Goal: Check status: Check status

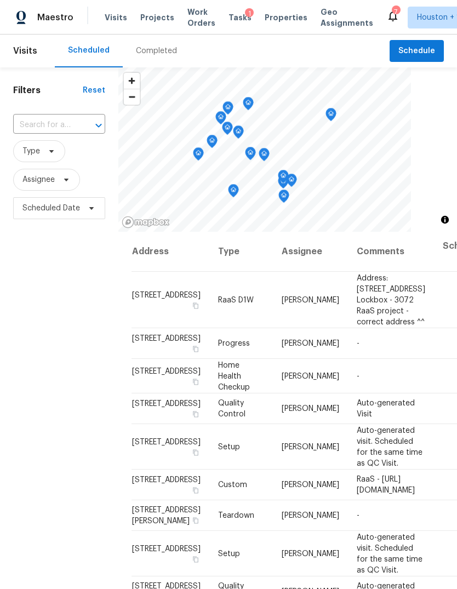
click at [127, 13] on div "Visits Projects Work Orders Tasks 1 Properties Geo Assignments" at bounding box center [246, 18] width 282 height 22
click at [411, 259] on th "Comments" at bounding box center [391, 252] width 86 height 40
click at [144, 12] on span "Projects" at bounding box center [157, 17] width 34 height 11
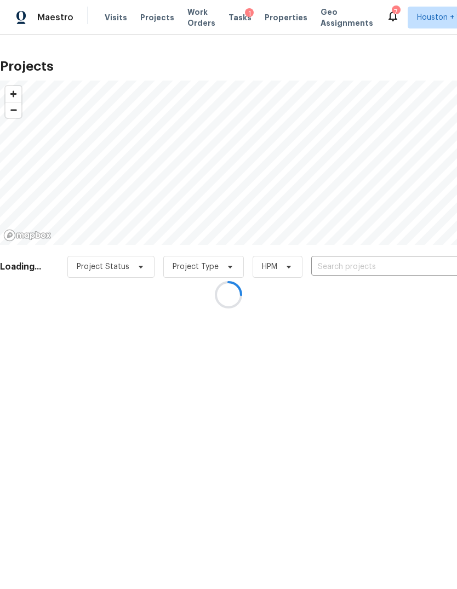
click at [423, 258] on div at bounding box center [228, 294] width 457 height 589
click at [432, 260] on div at bounding box center [228, 294] width 457 height 589
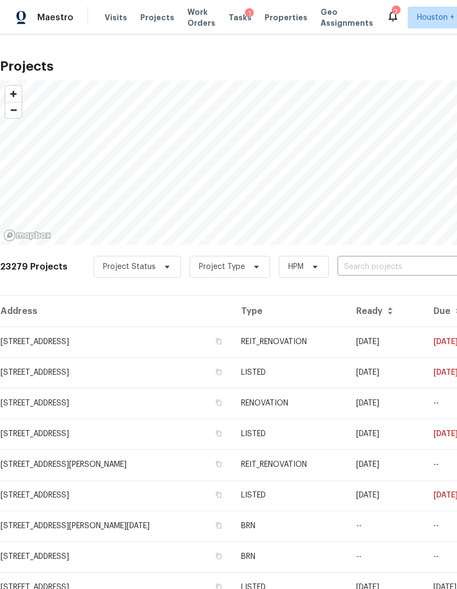
click at [431, 262] on input "text" at bounding box center [401, 267] width 126 height 17
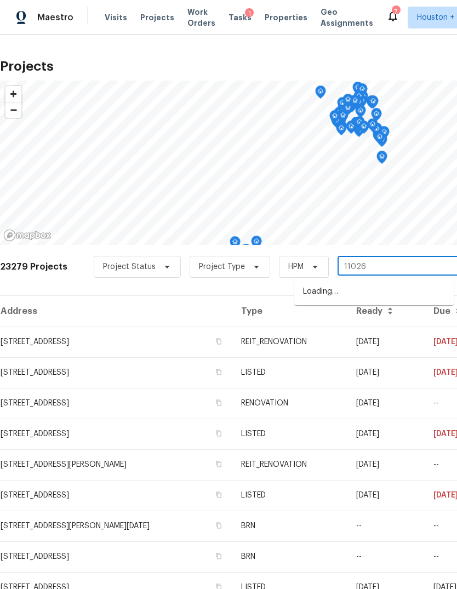
type input "11026"
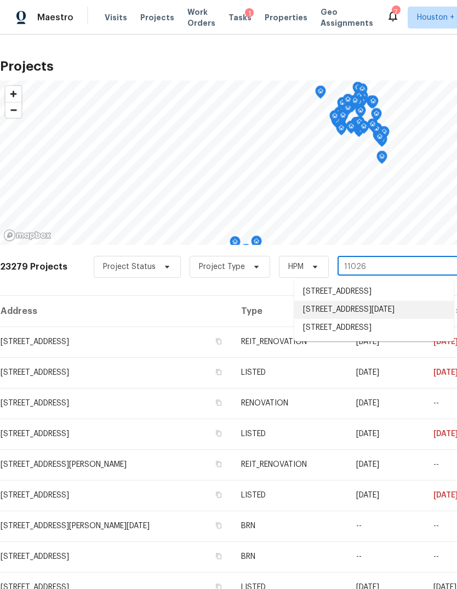
click at [408, 319] on li "11026 Timbergrove Ln, Corpus Christi, TX 78410" at bounding box center [374, 310] width 160 height 18
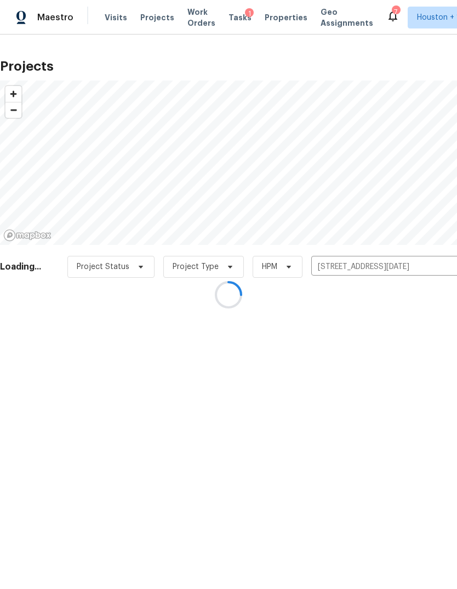
click at [48, 348] on div at bounding box center [228, 294] width 457 height 589
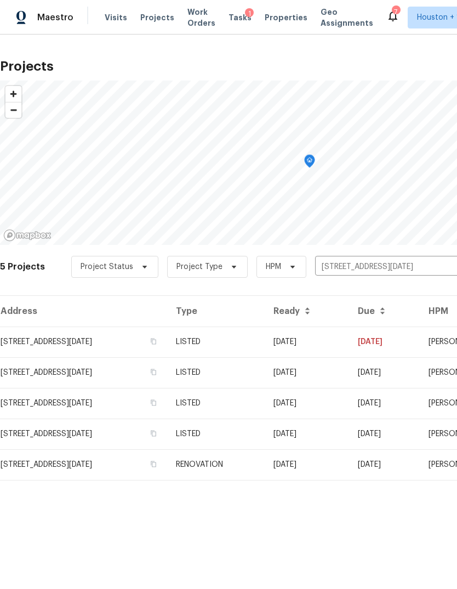
click at [44, 360] on td "11026 Timbergrove Ln, Corpus Christi, TX 78410" at bounding box center [83, 373] width 167 height 31
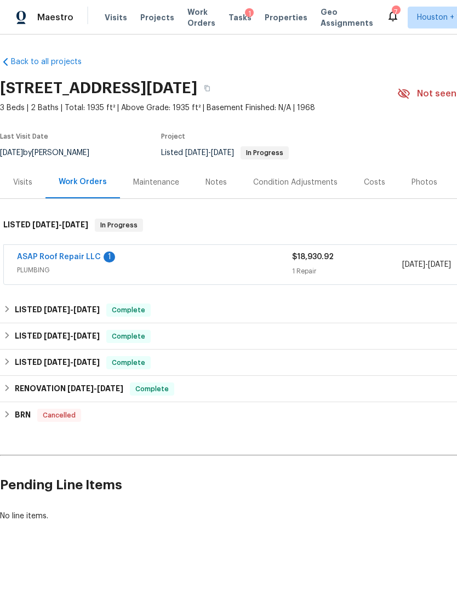
click at [44, 253] on link "ASAP Roof Repair LLC" at bounding box center [59, 257] width 84 height 8
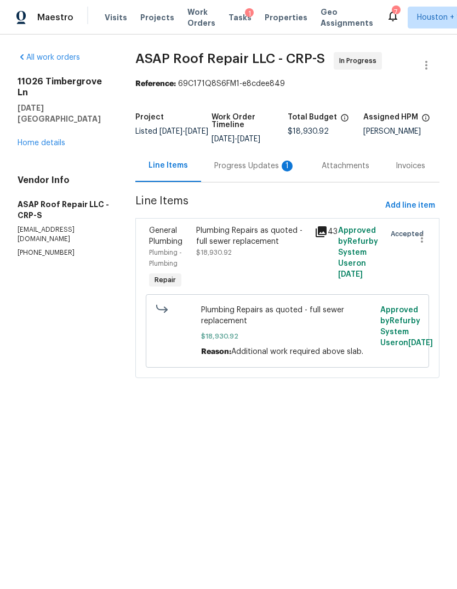
click at [230, 162] on div "Progress Updates 1" at bounding box center [254, 166] width 81 height 11
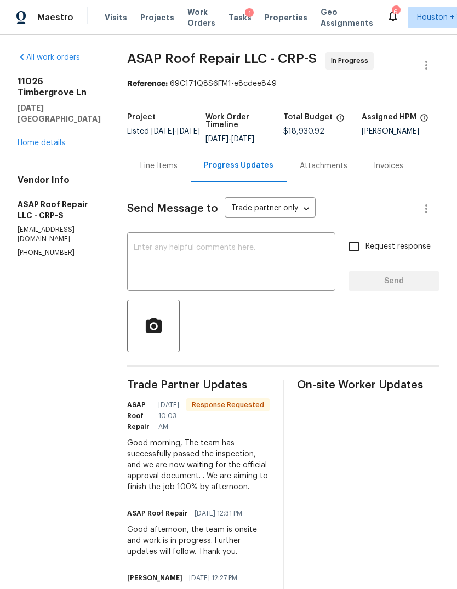
click at [25, 146] on link "Home details" at bounding box center [42, 143] width 48 height 8
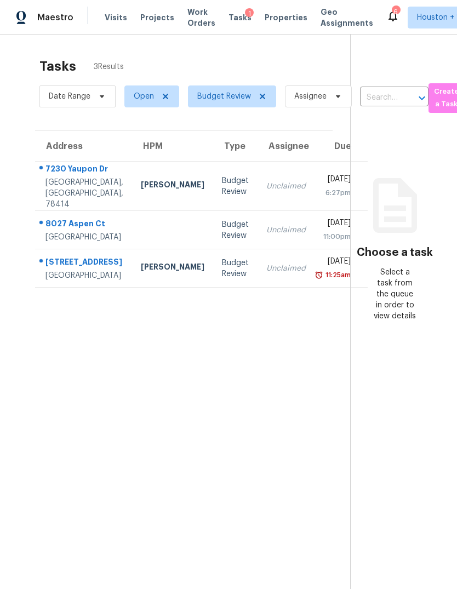
click at [132, 288] on td "[PERSON_NAME]" at bounding box center [172, 268] width 81 height 38
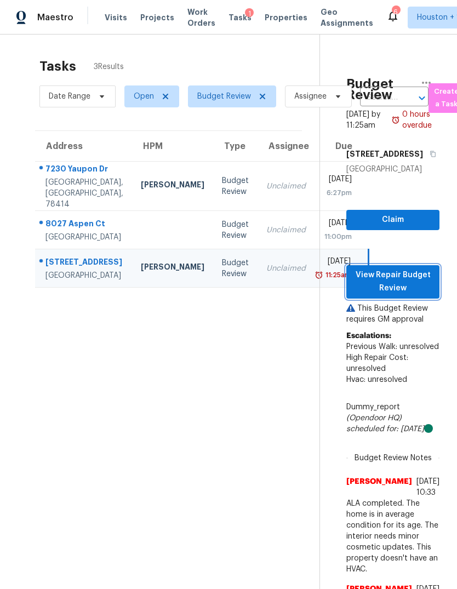
click at [375, 290] on span "View Repair Budget Review" at bounding box center [393, 282] width 76 height 27
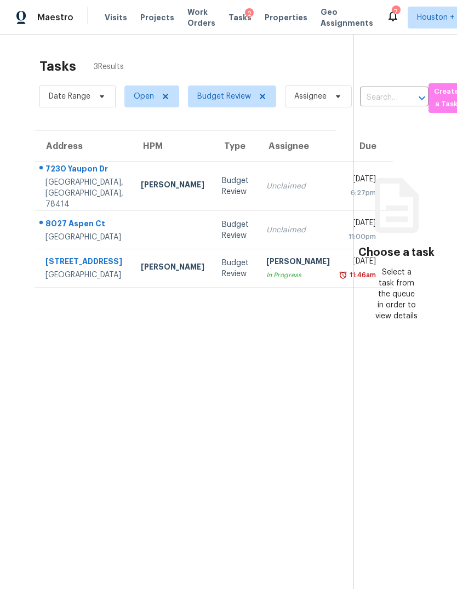
click at [63, 243] on div "[GEOGRAPHIC_DATA]" at bounding box center [85, 237] width 78 height 11
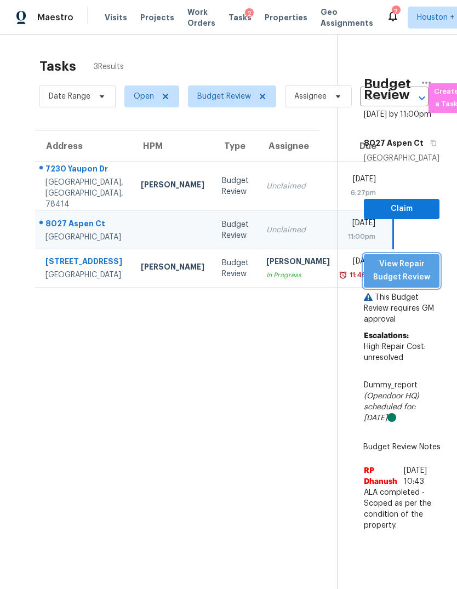
click at [406, 275] on span "View Repair Budget Review" at bounding box center [402, 271] width 58 height 27
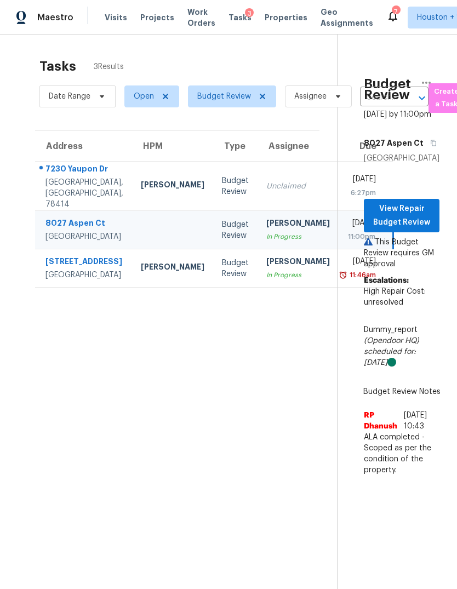
click at [213, 178] on td "Budget Review" at bounding box center [235, 186] width 44 height 49
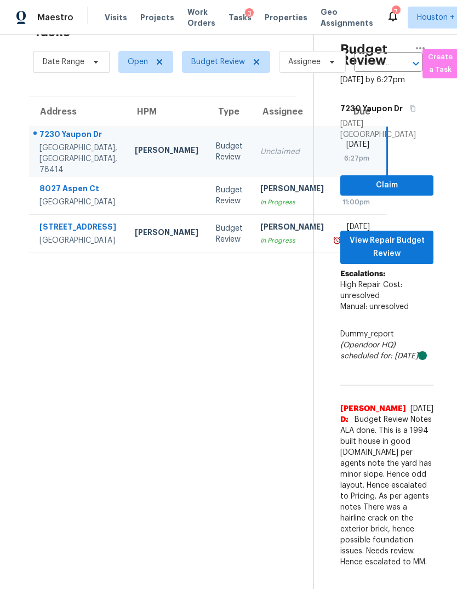
scroll to position [65, 6]
